Goal: Task Accomplishment & Management: Manage account settings

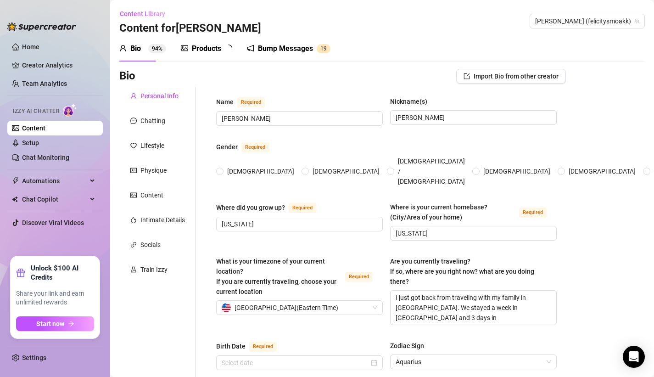
radio input "true"
type input "[DATE]"
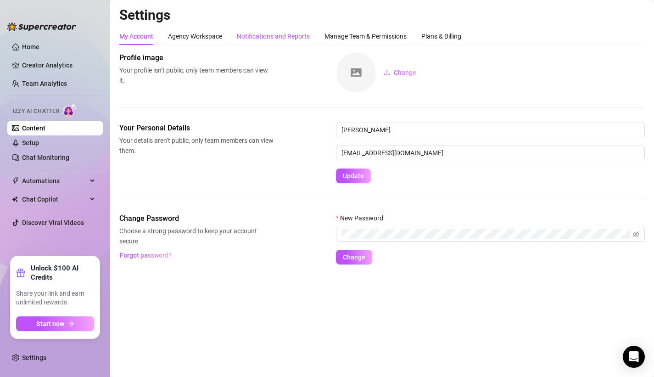
click at [269, 33] on div "Notifications and Reports" at bounding box center [273, 36] width 73 height 10
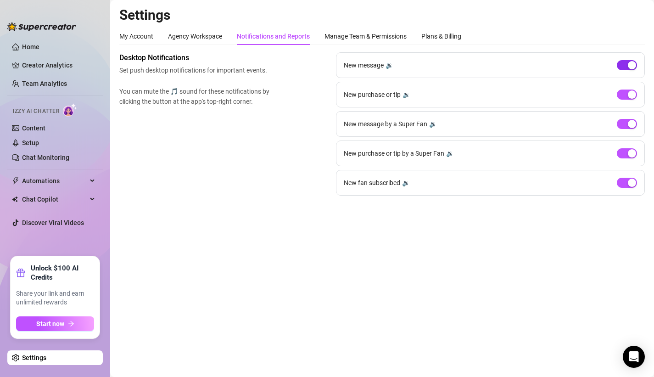
click at [631, 65] on div "button" at bounding box center [632, 65] width 8 height 8
click at [51, 324] on span "Start now" at bounding box center [50, 323] width 28 height 7
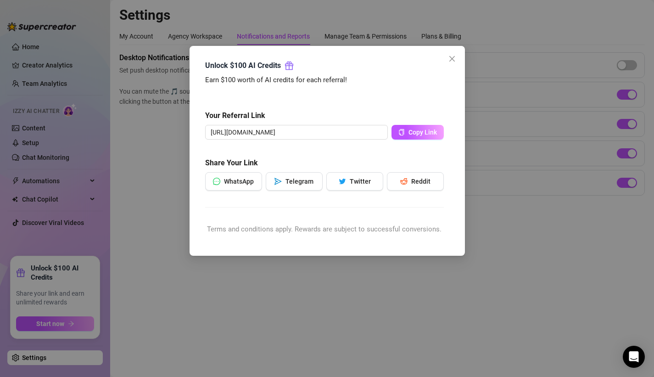
click at [105, 237] on div "Unlock $100 AI Credits Earn $100 worth of AI credits for each referral! Your Re…" at bounding box center [327, 188] width 654 height 377
